Goal: Information Seeking & Learning: Check status

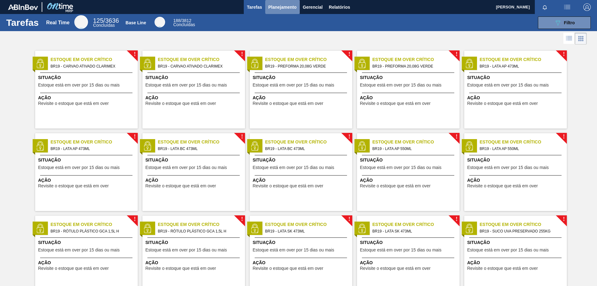
click at [279, 8] on span "Planejamento" at bounding box center [282, 6] width 28 height 7
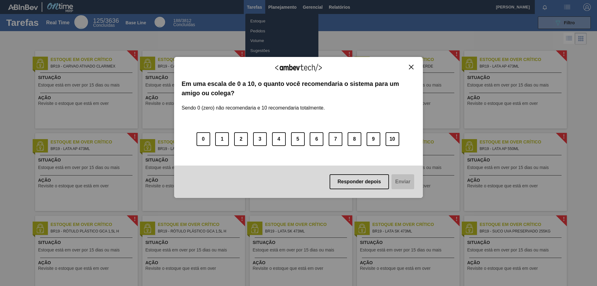
drag, startPoint x: 411, startPoint y: 66, endPoint x: 243, endPoint y: 40, distance: 169.8
click at [405, 66] on div "Agradecemos seu feedback!" at bounding box center [298, 71] width 234 height 15
click at [410, 66] on img "Close" at bounding box center [411, 67] width 5 height 5
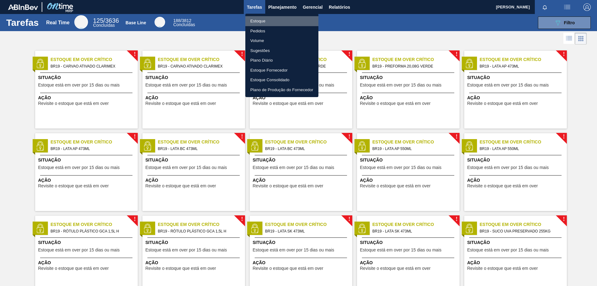
click at [267, 21] on li "Estoque" at bounding box center [281, 21] width 73 height 10
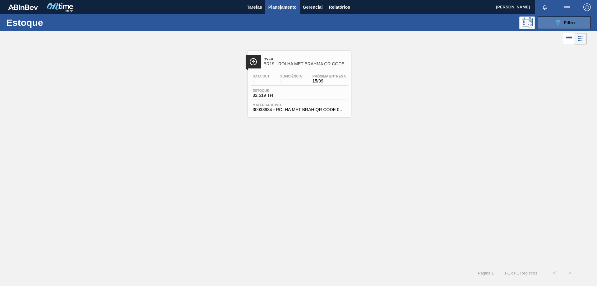
click at [552, 19] on button "089F7B8B-B2A5-4AFE-B5C0-19BA573D28AC Filtro" at bounding box center [564, 22] width 53 height 12
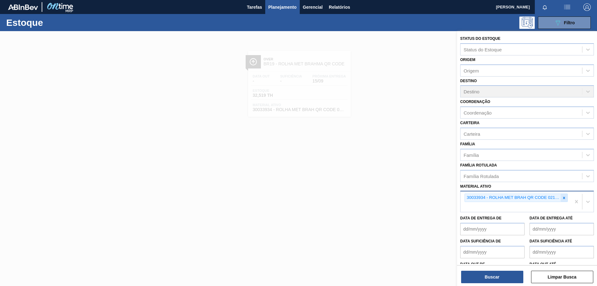
click at [563, 198] on icon at bounding box center [564, 197] width 2 height 2
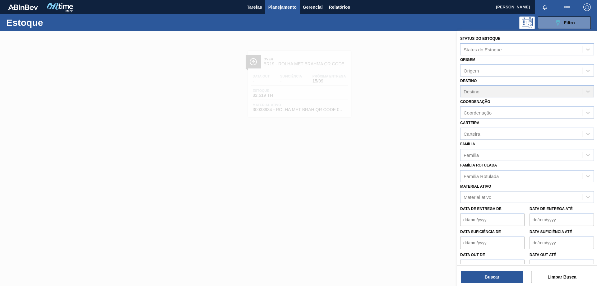
drag, startPoint x: 275, startPoint y: 168, endPoint x: 200, endPoint y: 173, distance: 75.0
click at [270, 168] on div at bounding box center [298, 174] width 597 height 286
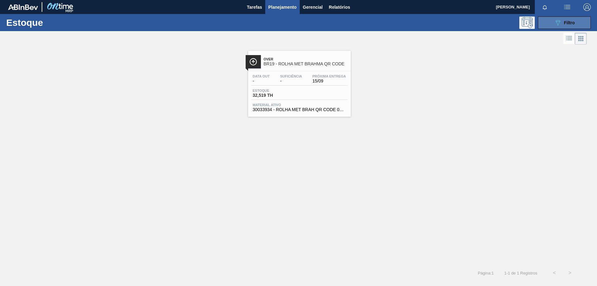
click at [562, 23] on div "089F7B8B-B2A5-4AFE-B5C0-19BA573D28AC Filtro" at bounding box center [564, 22] width 21 height 7
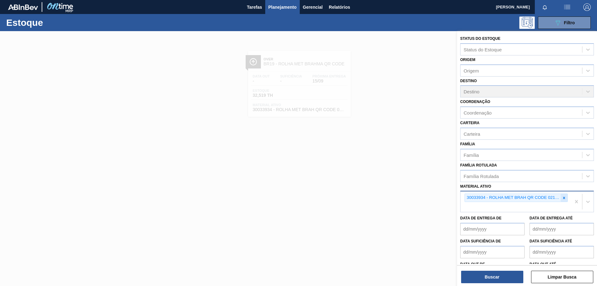
click at [564, 200] on div at bounding box center [563, 198] width 7 height 8
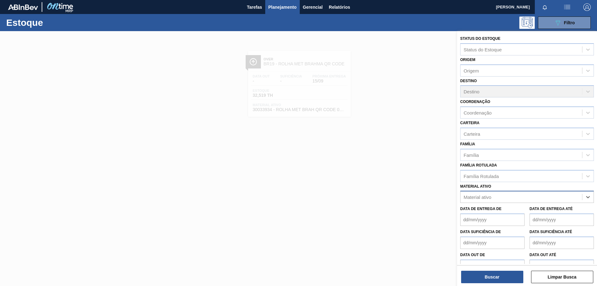
click at [502, 196] on div "Material ativo" at bounding box center [520, 196] width 121 height 9
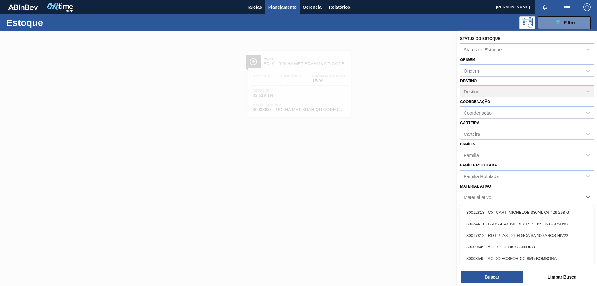
paste ativo "20009292"
type ativo "20009292"
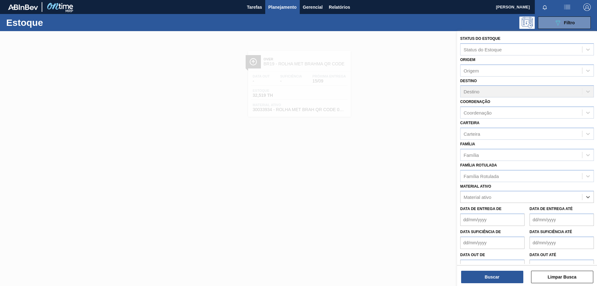
drag, startPoint x: 493, startPoint y: 197, endPoint x: 413, endPoint y: 203, distance: 80.7
click at [457, 202] on div "Status do Estoque Status do Estoque Origem Origem Destino Destino Coordenação C…" at bounding box center [527, 174] width 140 height 286
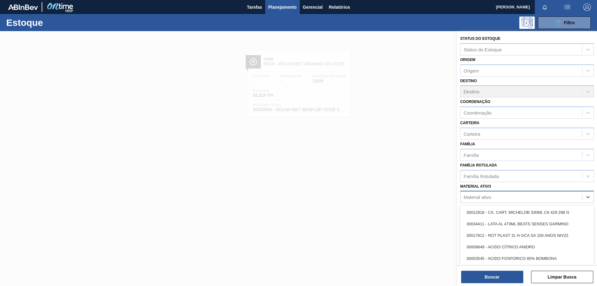
click at [486, 197] on div "Material ativo" at bounding box center [477, 196] width 28 height 5
paste ativo "30033934"
type ativo "30033934"
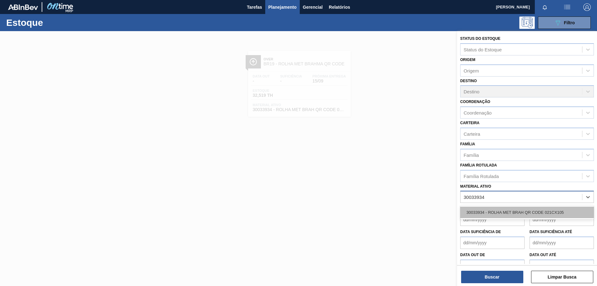
click at [482, 211] on div "30033934 - ROLHA MET BRAH QR CODE 021CX105" at bounding box center [527, 211] width 134 height 11
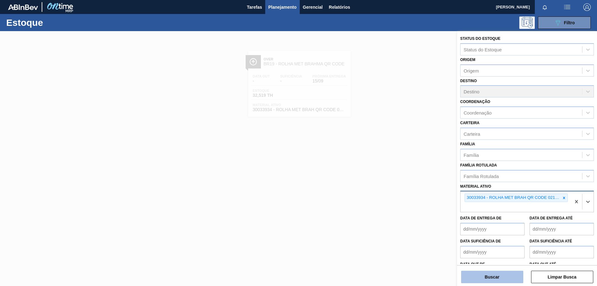
click at [484, 276] on button "Buscar" at bounding box center [492, 276] width 62 height 12
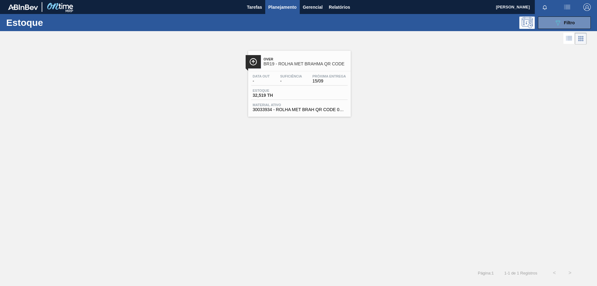
click at [273, 59] on span "Over" at bounding box center [306, 59] width 84 height 4
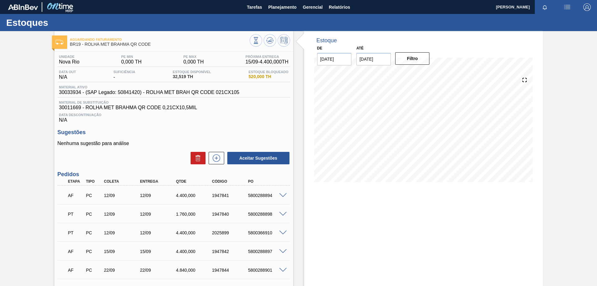
click at [285, 212] on span at bounding box center [282, 214] width 7 height 5
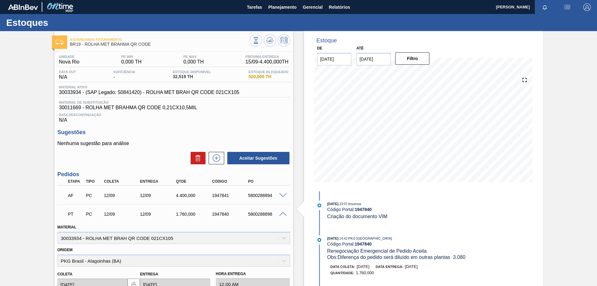
click at [285, 212] on span at bounding box center [282, 214] width 7 height 5
